Goal: Check status: Check status

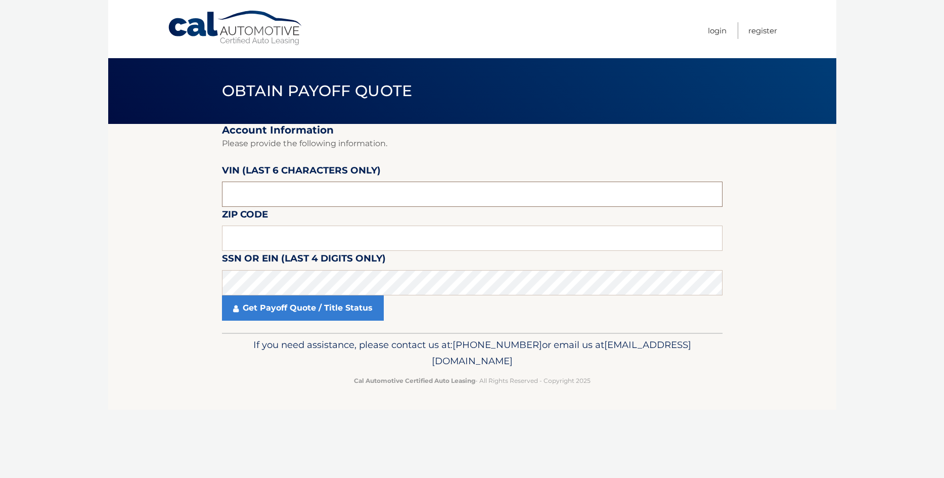
drag, startPoint x: 302, startPoint y: 194, endPoint x: 193, endPoint y: 200, distance: 109.3
click at [222, 200] on input "text" at bounding box center [472, 193] width 500 height 25
type input "115614"
click at [263, 241] on input "text" at bounding box center [472, 237] width 500 height 25
type input "11224"
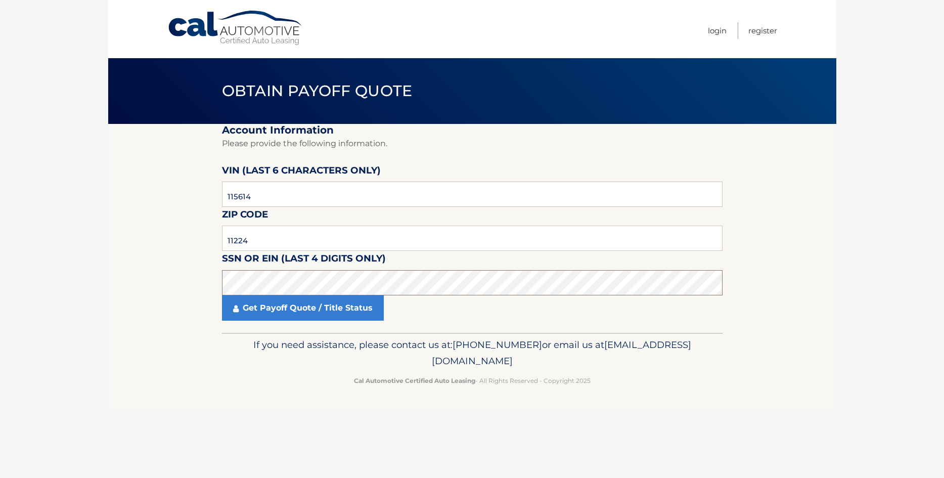
click button "For Originating Dealer" at bounding box center [0, 0] width 0 height 0
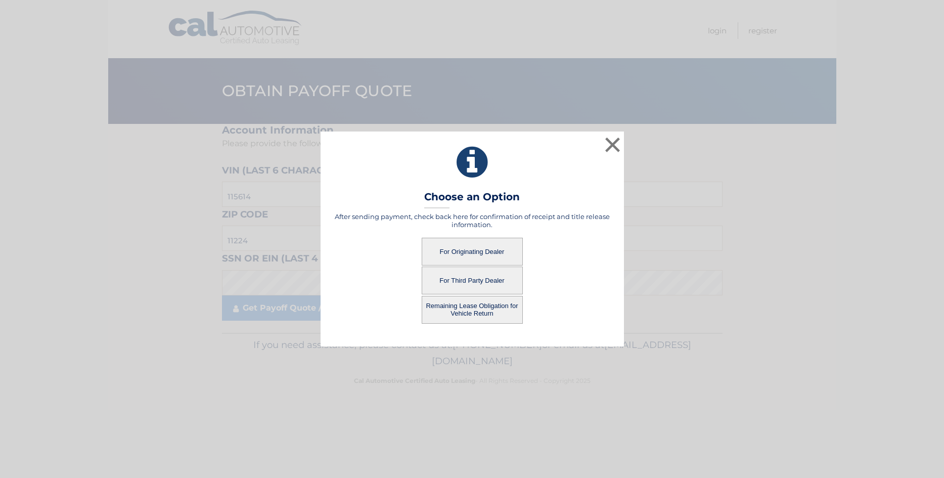
click at [472, 251] on button "For Originating Dealer" at bounding box center [472, 252] width 101 height 28
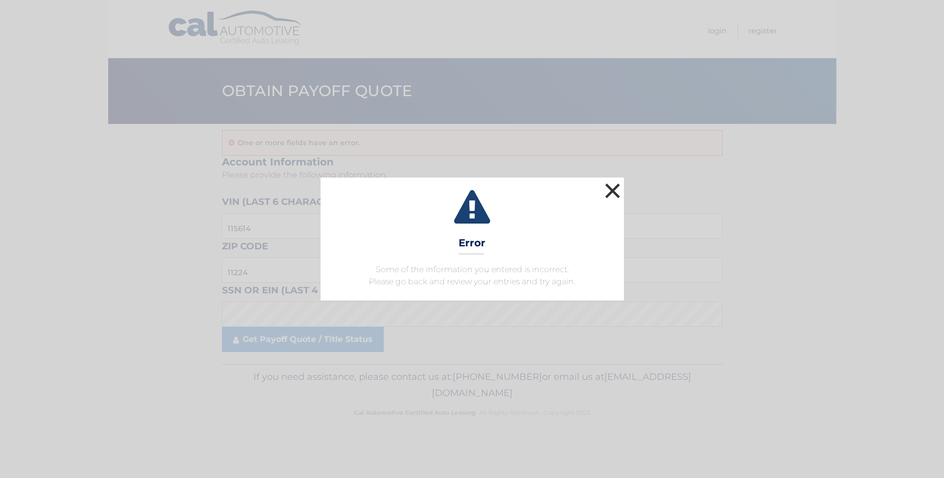
click at [614, 190] on button "×" at bounding box center [613, 190] width 20 height 20
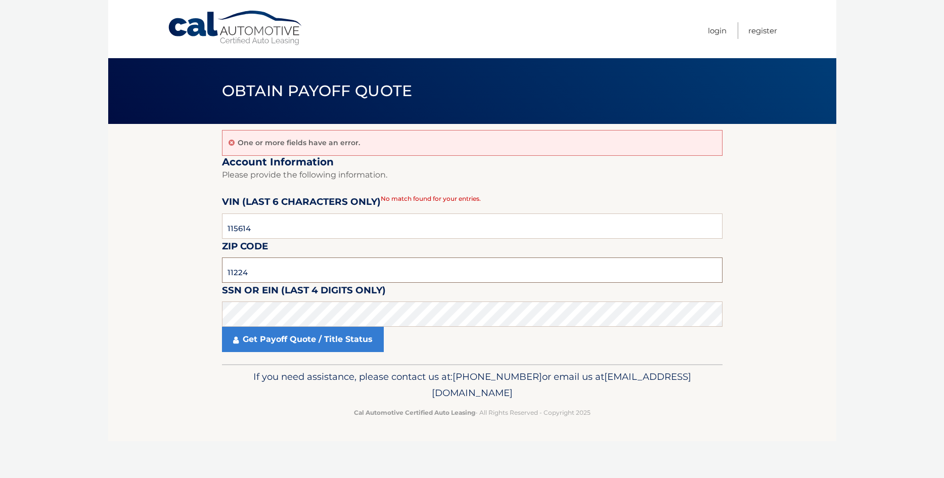
drag, startPoint x: 262, startPoint y: 275, endPoint x: 172, endPoint y: 273, distance: 90.5
click at [222, 273] on input "11224" at bounding box center [472, 269] width 500 height 25
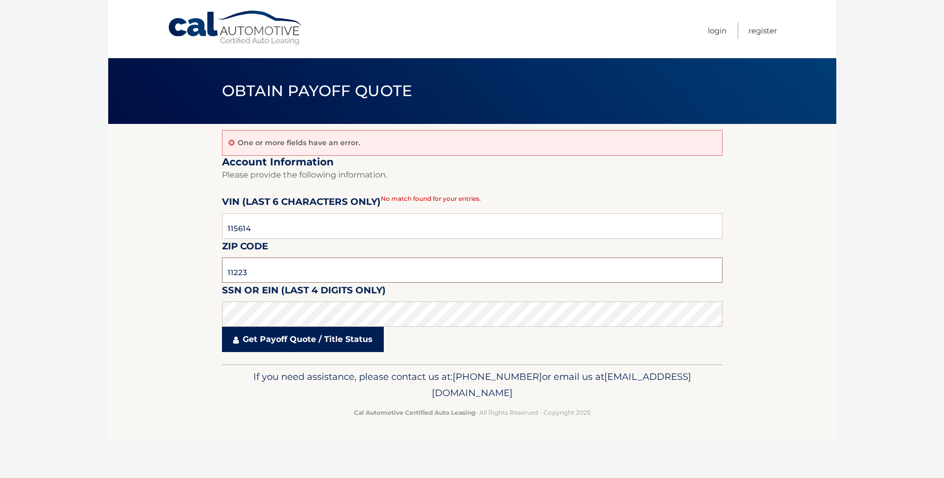
type input "11223"
click at [245, 344] on link "Get Payoff Quote / Title Status" at bounding box center [303, 339] width 162 height 25
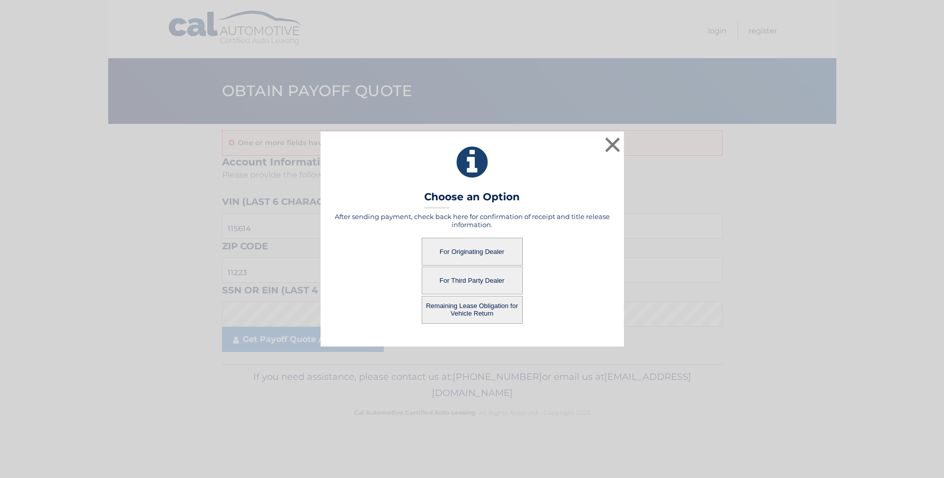
click at [488, 257] on button "For Originating Dealer" at bounding box center [472, 252] width 101 height 28
click at [468, 255] on button "For Originating Dealer" at bounding box center [472, 252] width 101 height 28
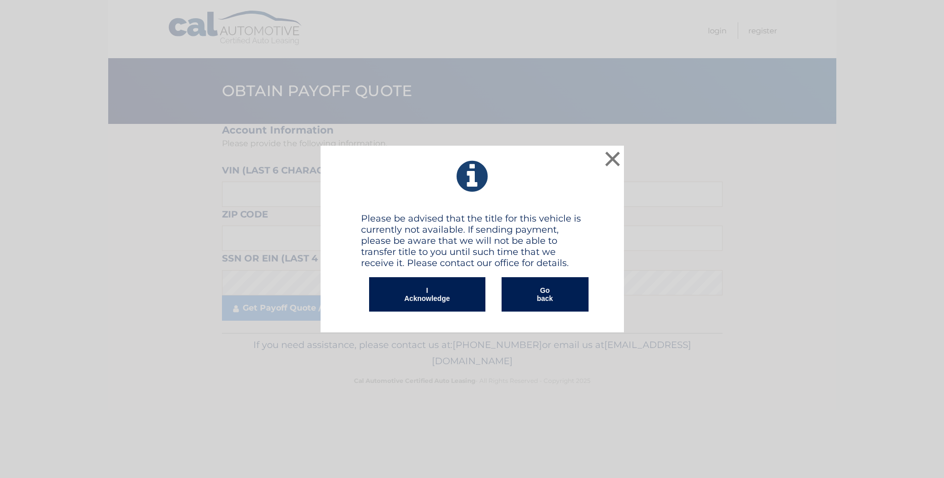
click at [440, 298] on button "I Acknowledge" at bounding box center [427, 294] width 116 height 34
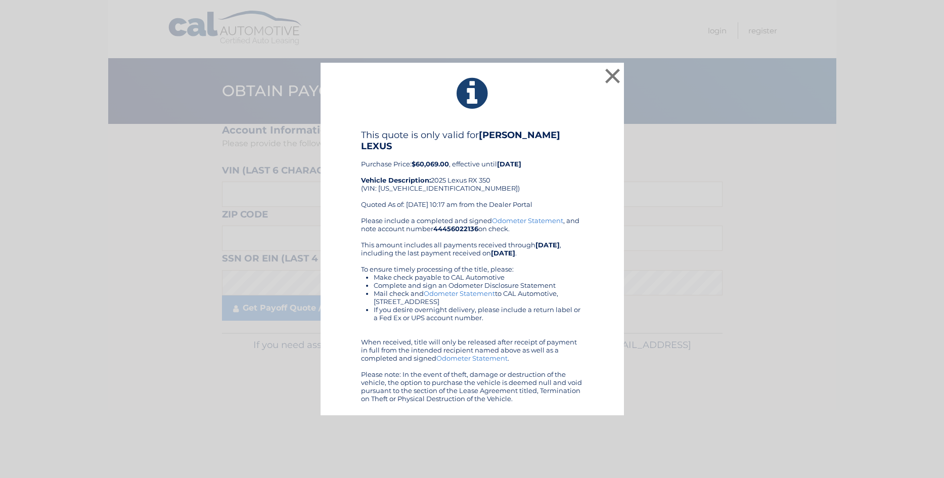
click at [507, 216] on link "Odometer Statement" at bounding box center [527, 220] width 71 height 8
click at [206, 23] on div "× Please be advised that the title for this vehicle is currently not available.…" at bounding box center [472, 239] width 944 height 478
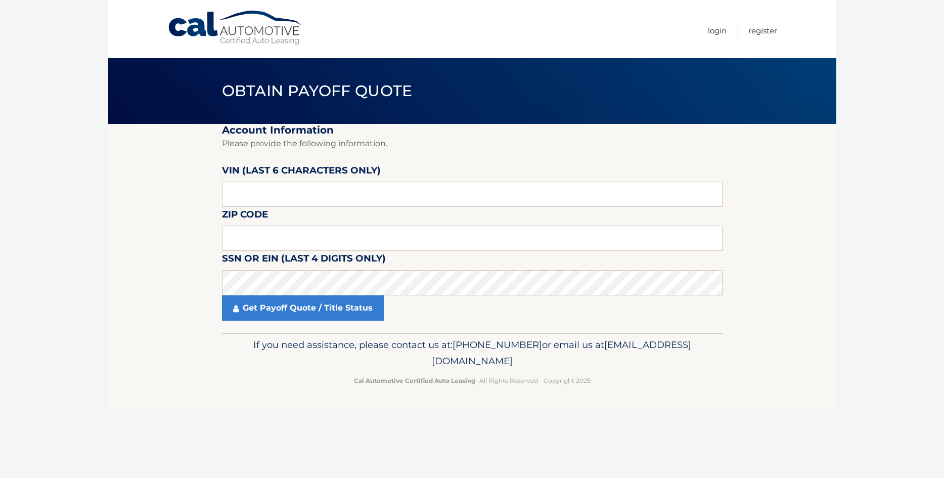
click at [204, 24] on link "Cal Automotive" at bounding box center [235, 28] width 136 height 36
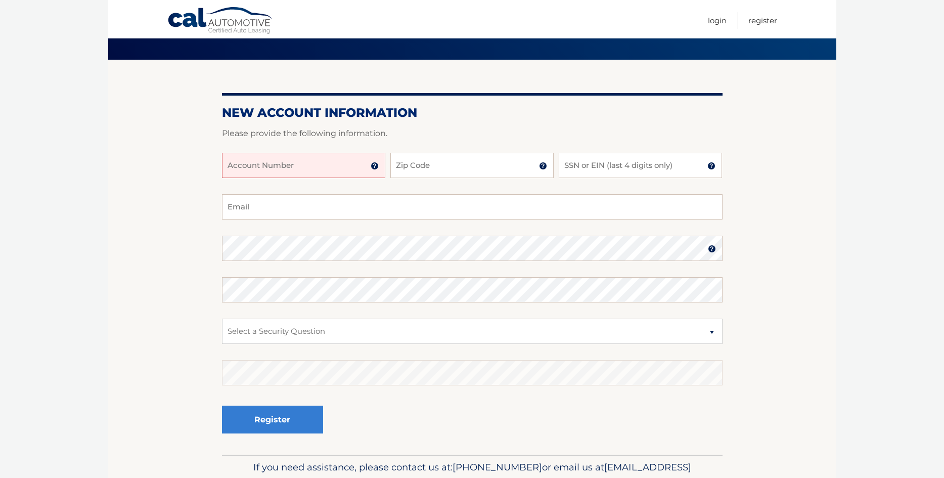
scroll to position [103, 0]
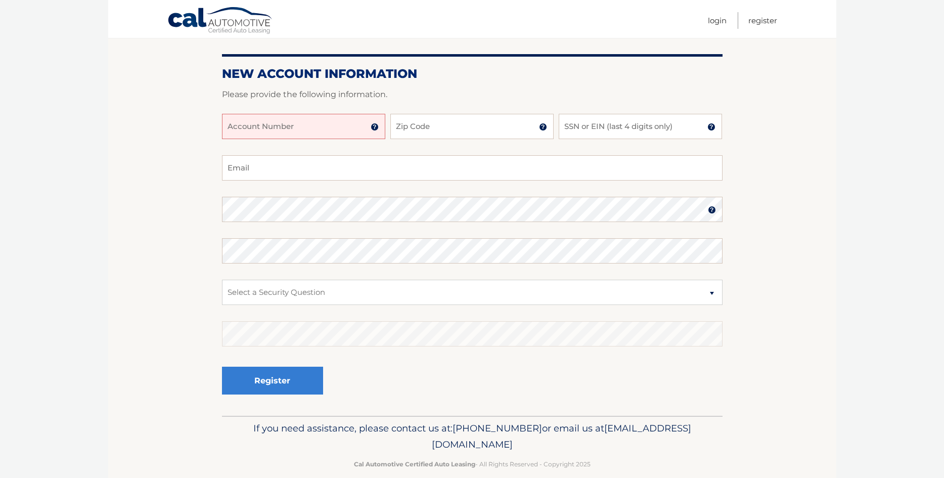
click at [333, 128] on input "Account Number" at bounding box center [303, 126] width 163 height 25
